Goal: Task Accomplishment & Management: Manage account settings

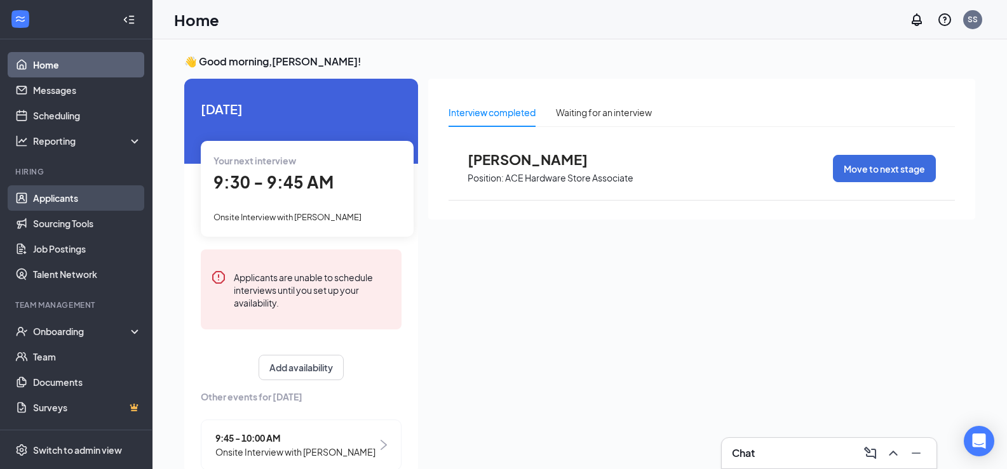
click at [79, 197] on link "Applicants" at bounding box center [87, 197] width 109 height 25
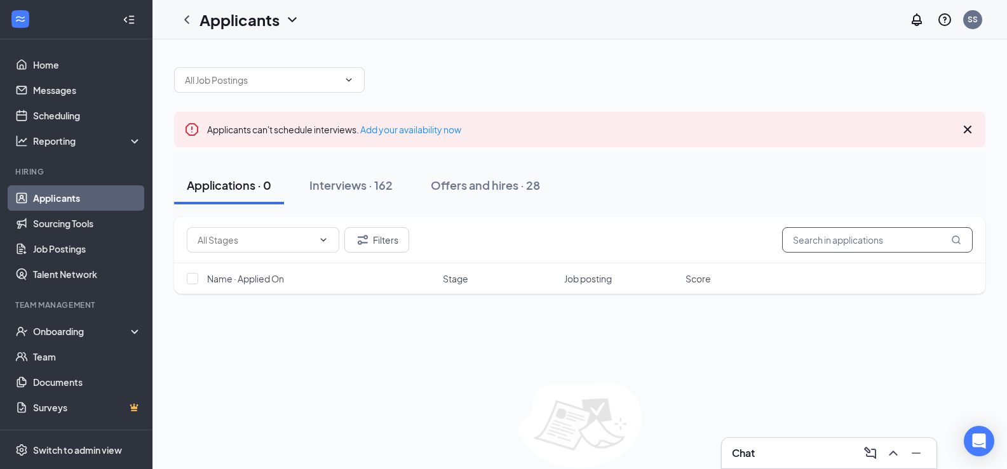
click at [818, 232] on input "text" at bounding box center [877, 239] width 191 height 25
type input "[PERSON_NAME]"
click at [395, 189] on div "Interviews · 2 / 162" at bounding box center [377, 185] width 100 height 16
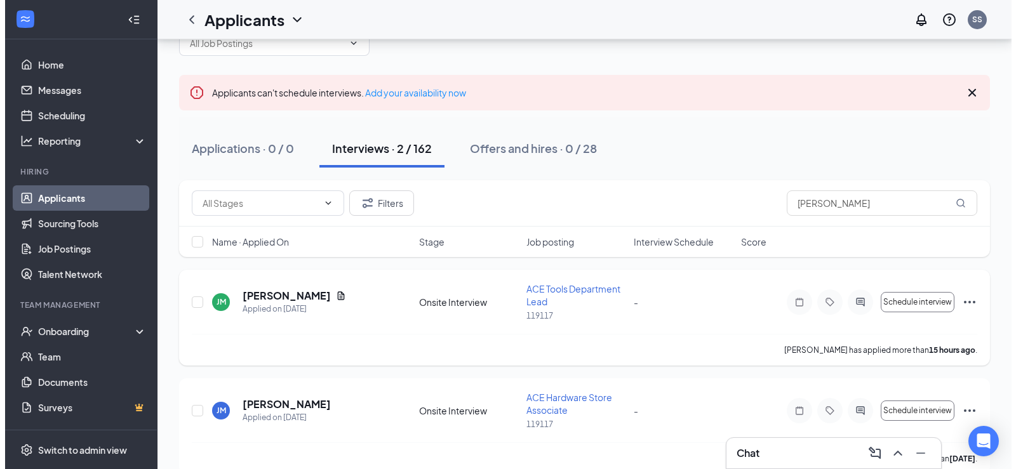
scroll to position [57, 0]
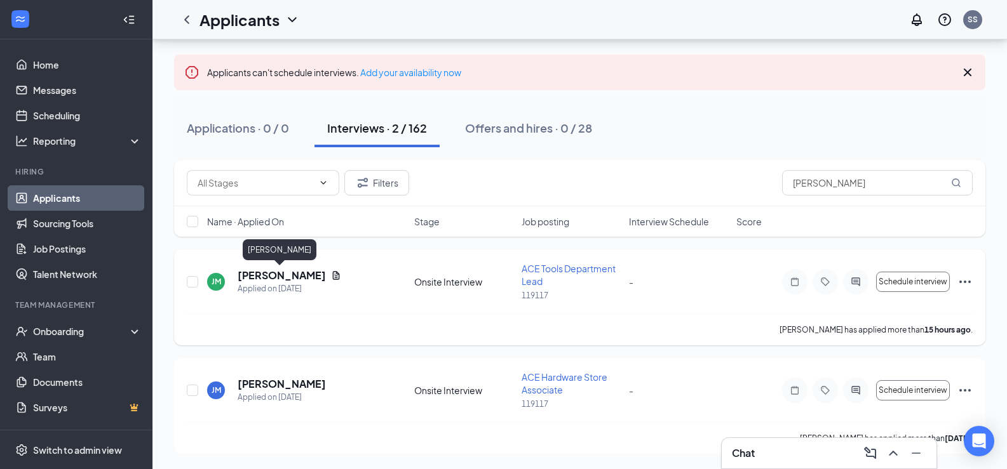
click at [279, 273] on h5 "[PERSON_NAME]" at bounding box center [282, 276] width 88 height 14
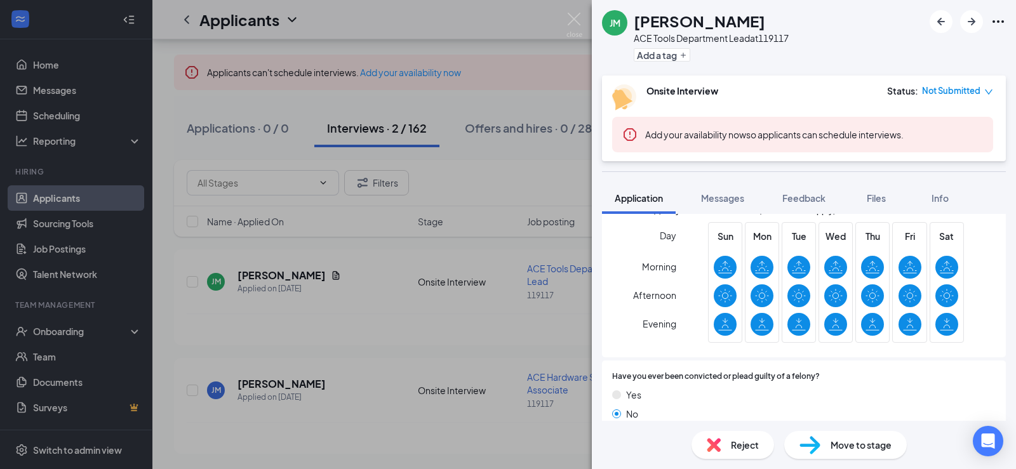
scroll to position [318, 0]
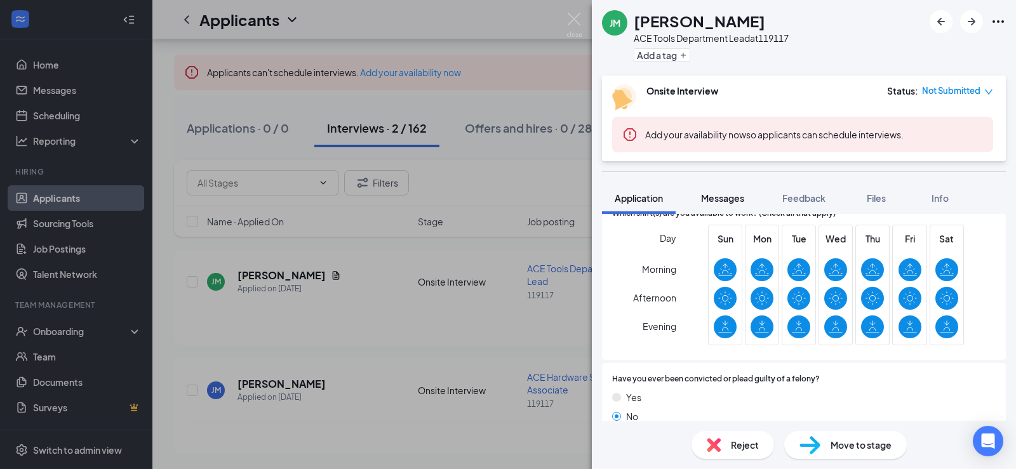
click at [736, 200] on span "Messages" at bounding box center [722, 197] width 43 height 11
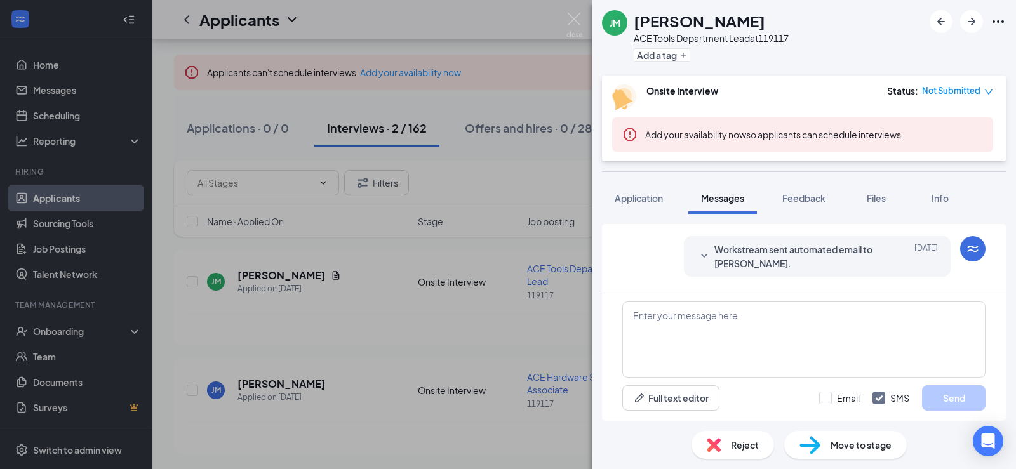
scroll to position [64, 0]
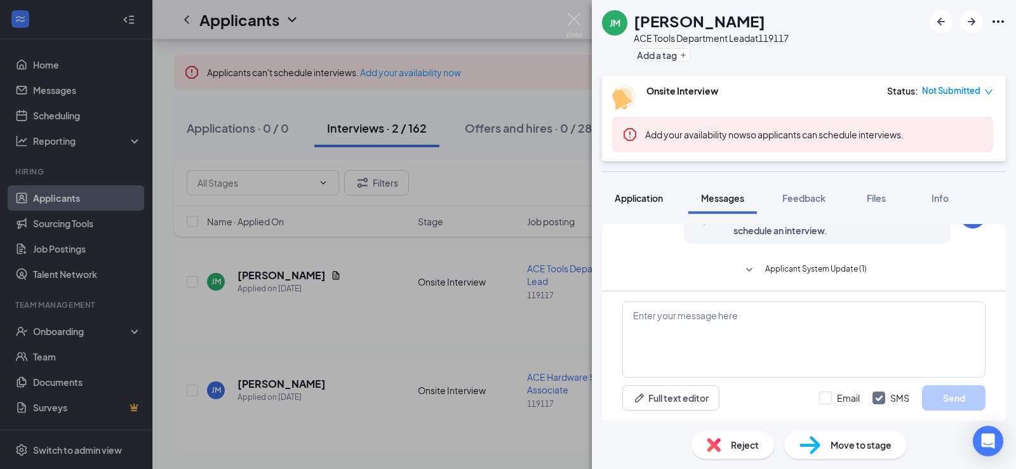
click at [653, 196] on span "Application" at bounding box center [639, 197] width 48 height 11
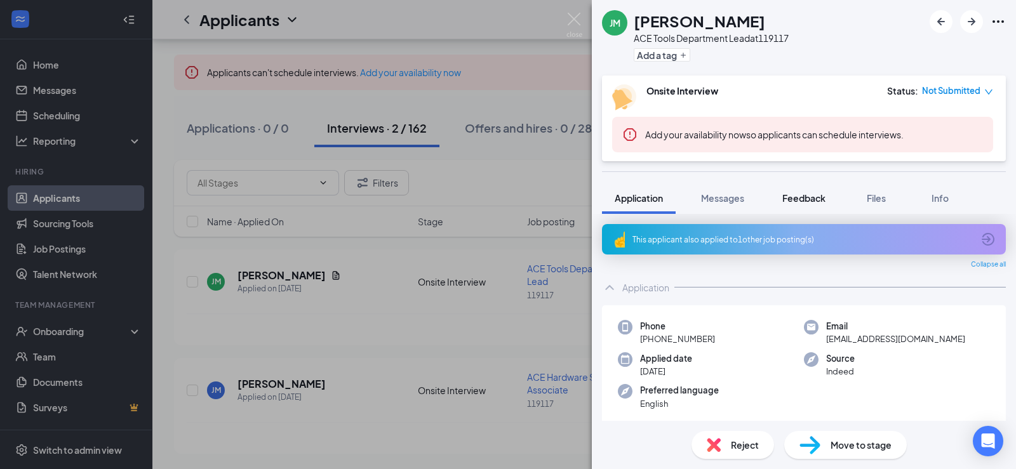
click at [798, 203] on span "Feedback" at bounding box center [803, 197] width 43 height 11
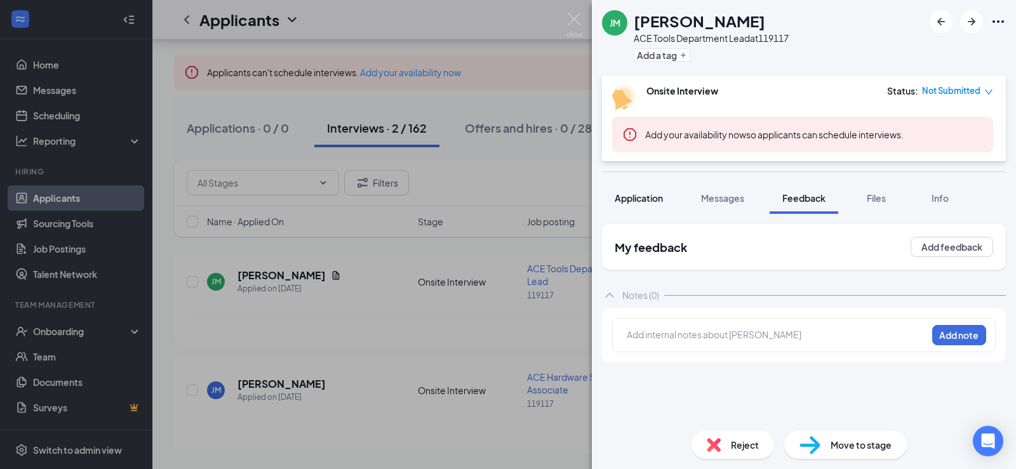
click at [648, 202] on span "Application" at bounding box center [639, 197] width 48 height 11
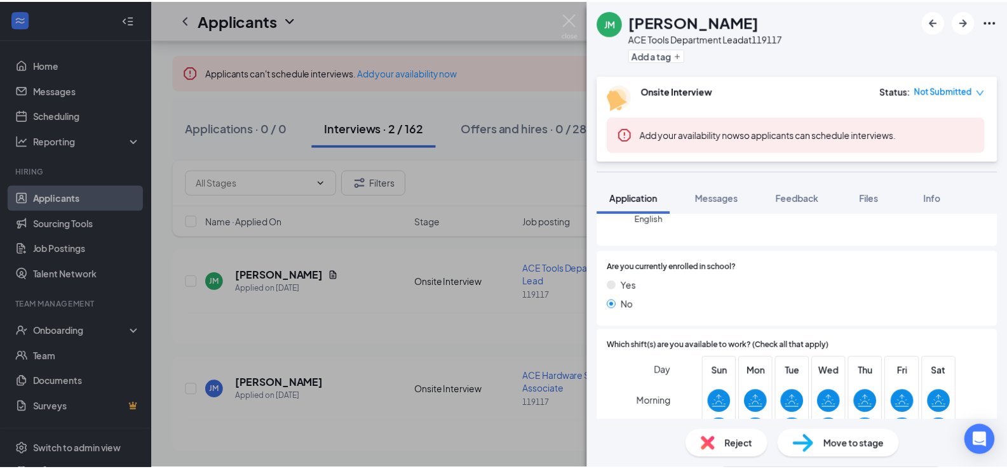
scroll to position [318, 0]
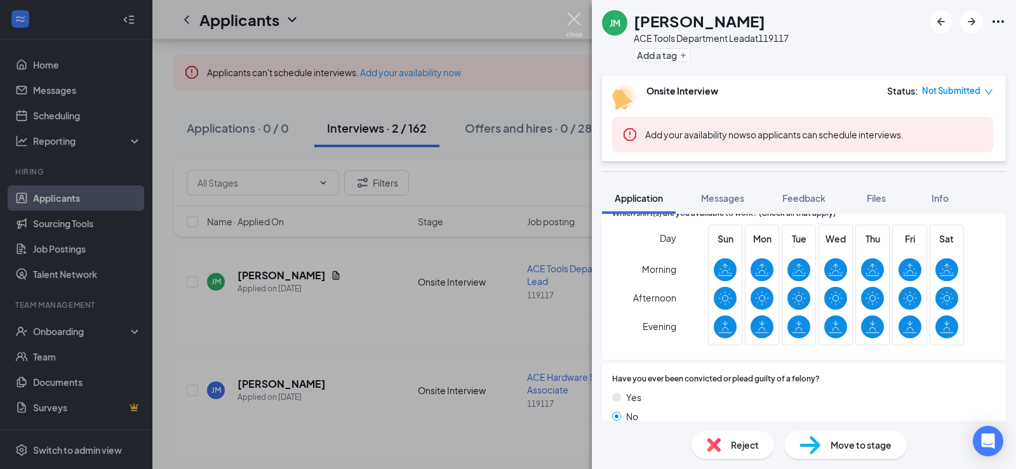
click at [570, 17] on img at bounding box center [574, 25] width 16 height 25
